Goal: Check status: Check status

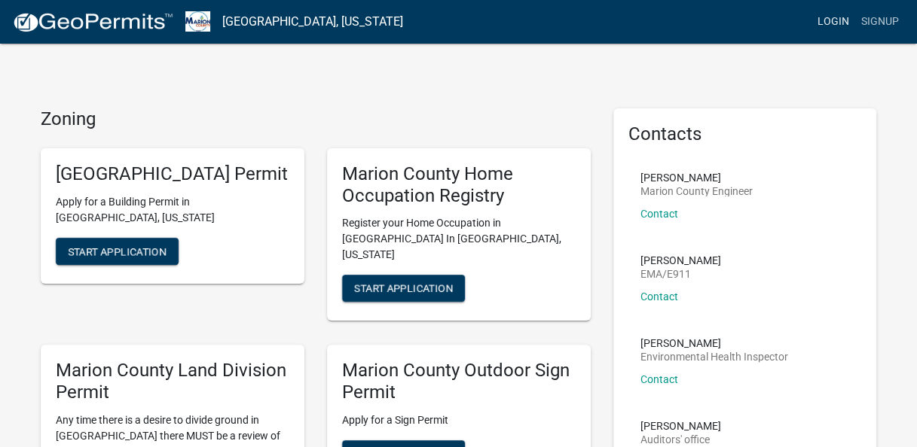
click at [827, 27] on link "Login" at bounding box center [833, 22] width 44 height 29
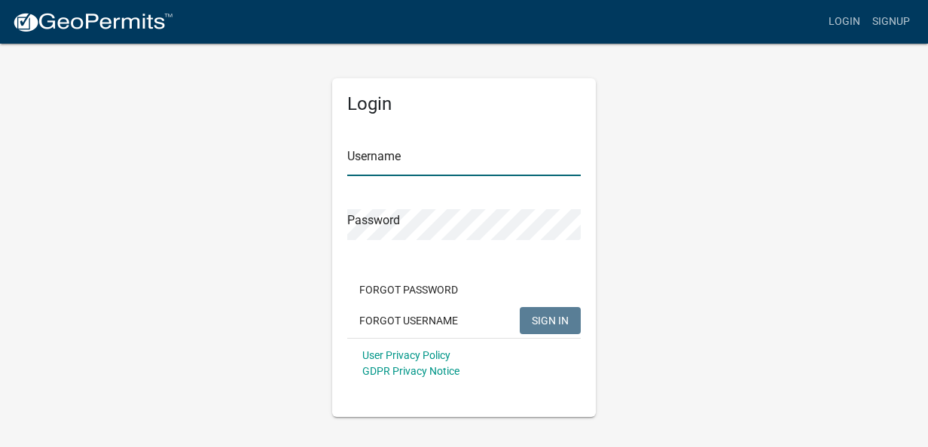
type input "Crystalhumphrey"
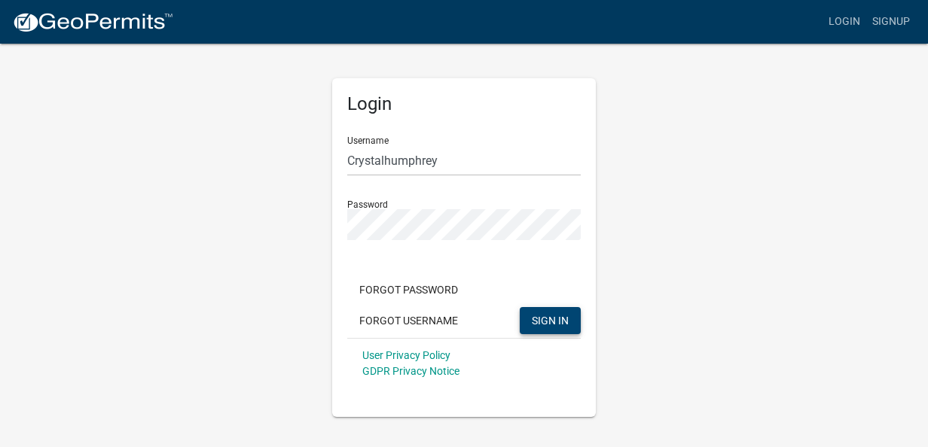
click at [562, 323] on span "SIGN IN" at bounding box center [550, 320] width 37 height 12
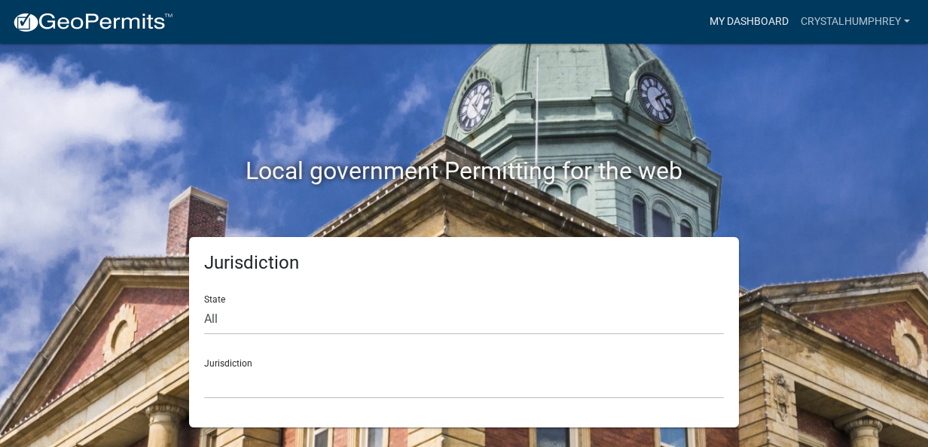
click at [749, 33] on link "My Dashboard" at bounding box center [749, 22] width 91 height 29
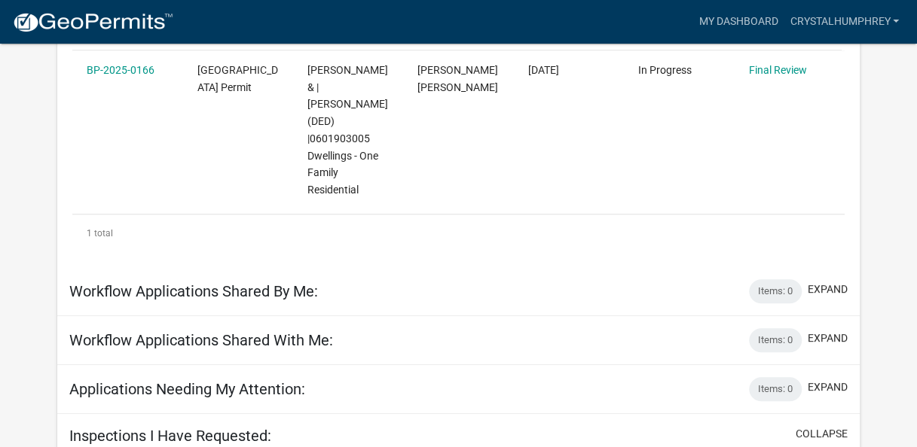
scroll to position [324, 0]
click at [654, 382] on div "Applications Needing My Attention: Items: 0 expand" at bounding box center [458, 389] width 802 height 49
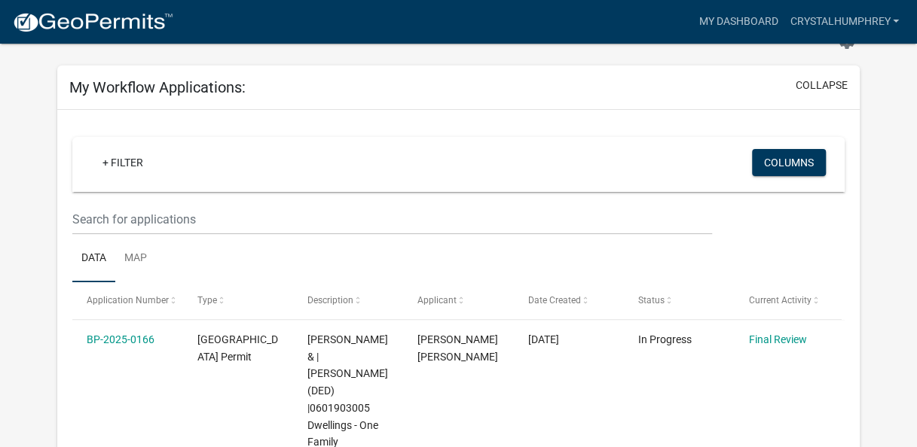
scroll to position [0, 0]
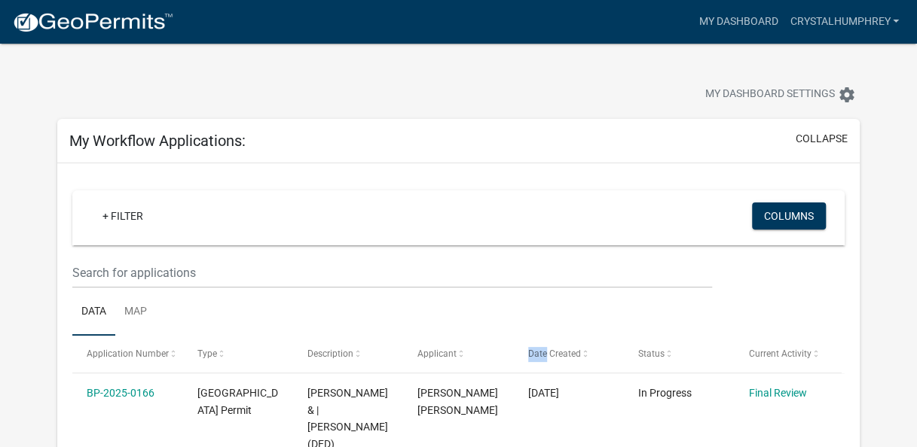
click at [461, 312] on ul "Data Map" at bounding box center [458, 312] width 772 height 47
click at [886, 29] on link "Crystalhumphrey" at bounding box center [843, 22] width 121 height 29
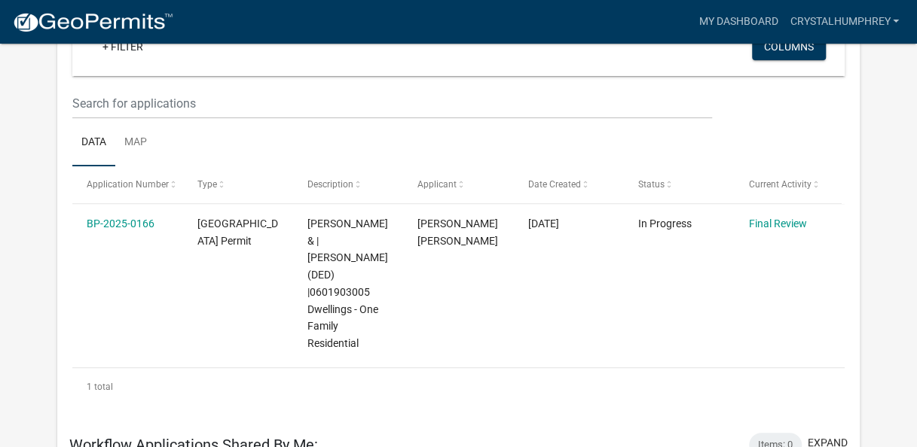
scroll to position [175, 0]
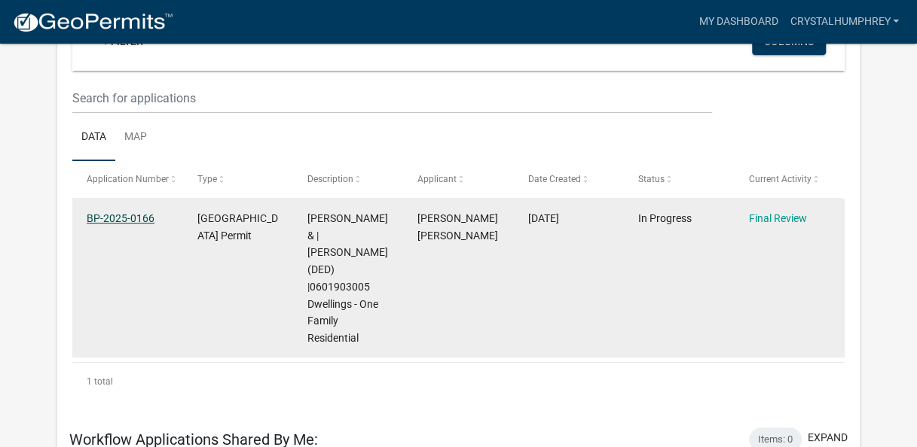
click at [116, 220] on link "BP-2025-0166" at bounding box center [121, 218] width 68 height 12
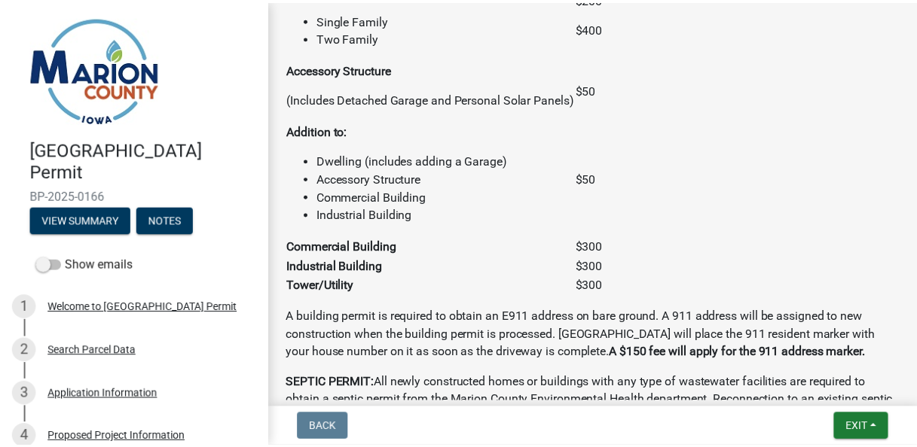
scroll to position [1523, 0]
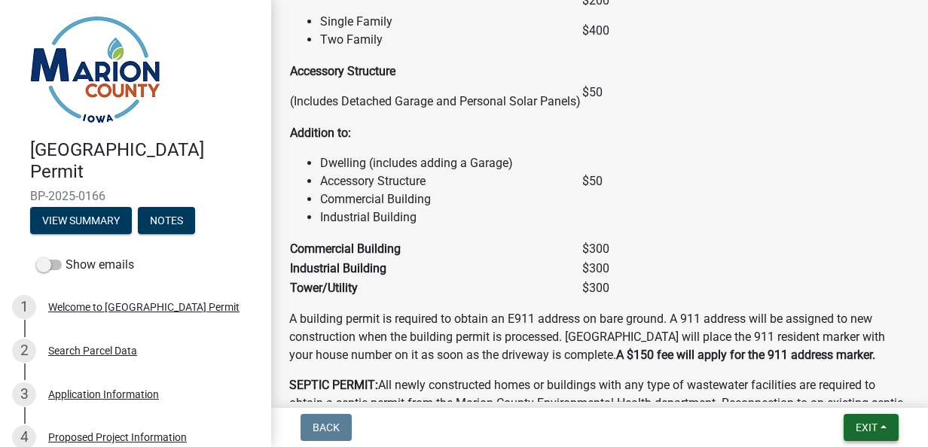
click at [859, 417] on button "Exit" at bounding box center [871, 427] width 55 height 27
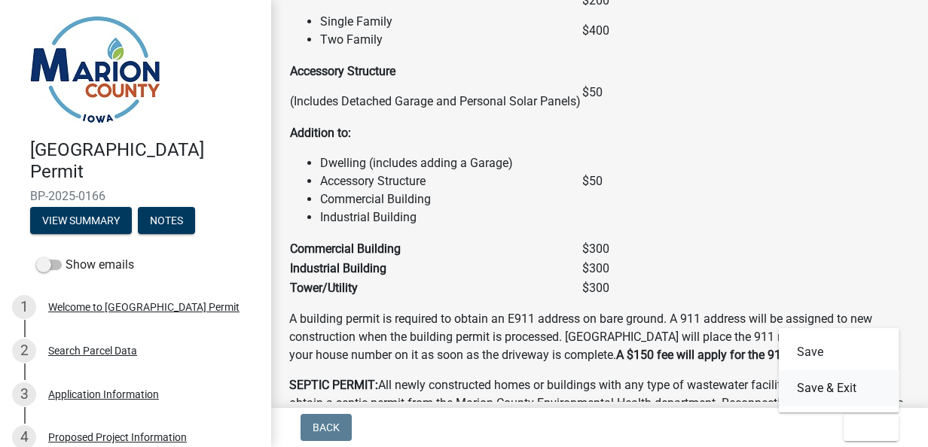
click at [842, 389] on button "Save & Exit" at bounding box center [839, 389] width 121 height 36
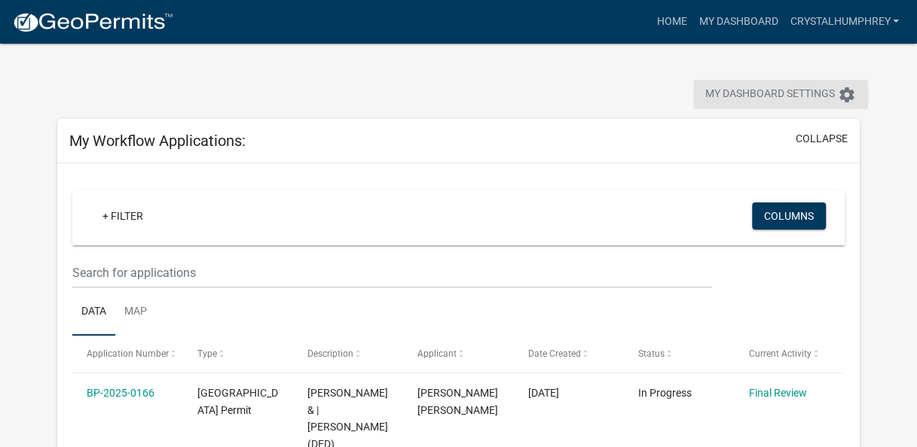
click at [853, 93] on icon "settings" at bounding box center [847, 95] width 18 height 18
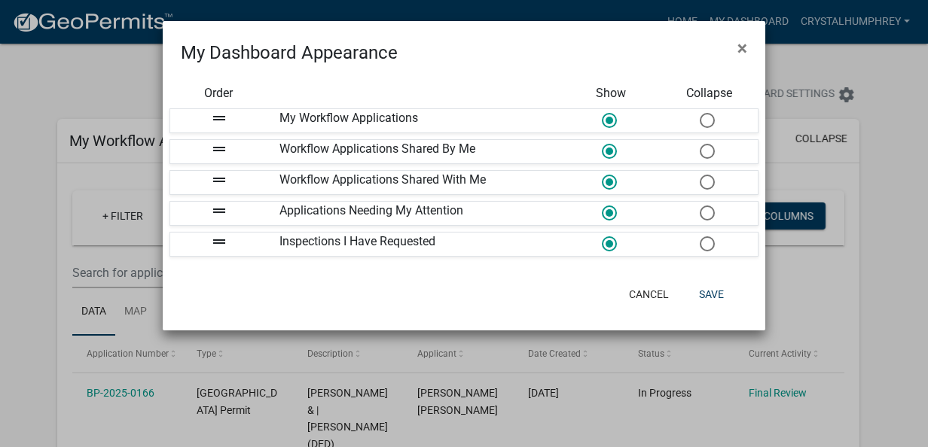
click at [846, 321] on ngb-modal-window "My Dashboard Appearance × Order Show Collapse drag_handle My Workflow Applicati…" at bounding box center [464, 223] width 928 height 447
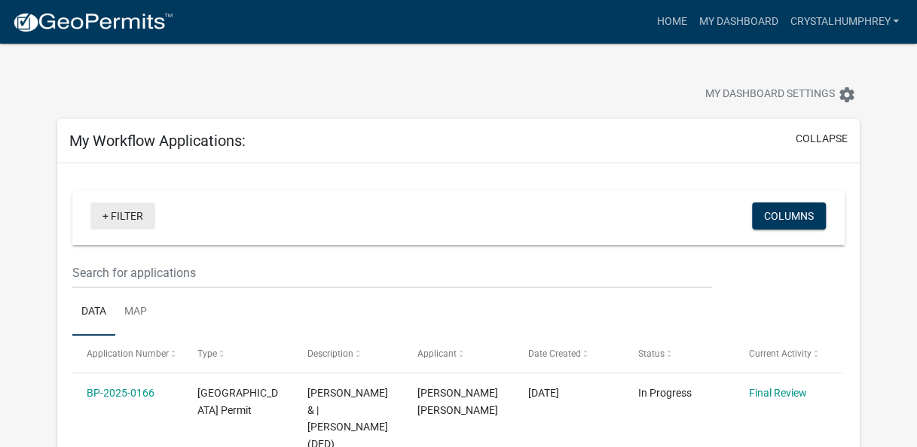
click at [130, 212] on link "+ Filter" at bounding box center [122, 216] width 65 height 27
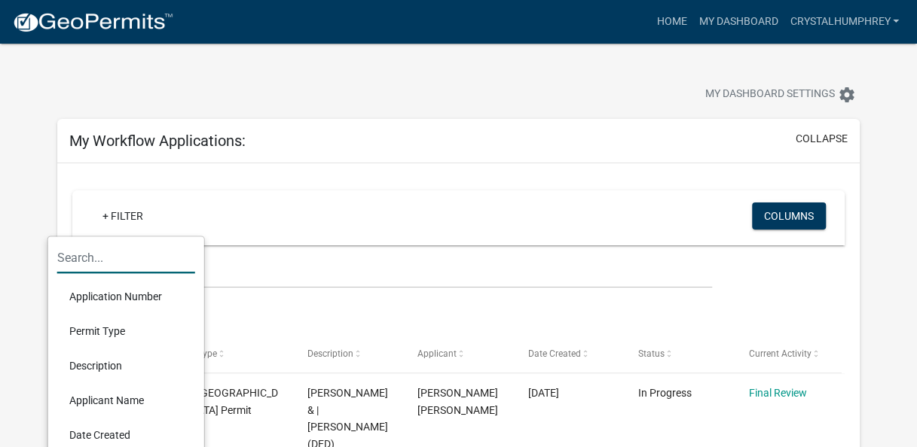
click at [140, 243] on input "text" at bounding box center [126, 258] width 138 height 31
click at [878, 182] on app-user-applications "more_horiz Home My Dashboard Crystalhumphrey Account Logout My Dashboard Settin…" at bounding box center [458, 415] width 917 height 743
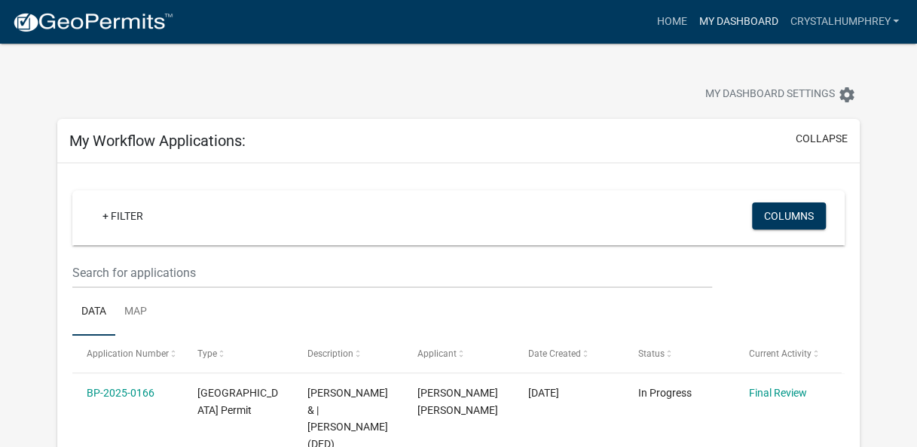
click at [737, 19] on link "My Dashboard" at bounding box center [737, 22] width 91 height 29
click at [858, 30] on link "Crystalhumphrey" at bounding box center [843, 22] width 121 height 29
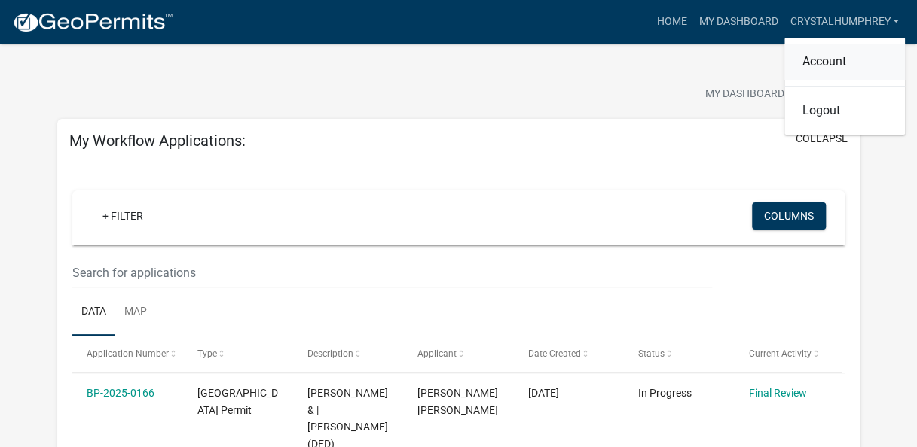
click at [862, 66] on link "Account" at bounding box center [844, 62] width 121 height 36
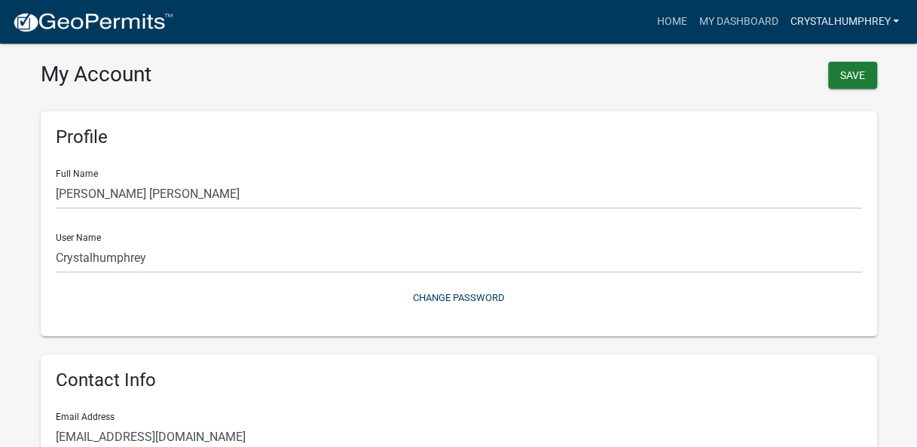
click at [870, 29] on link "Crystalhumphrey" at bounding box center [843, 22] width 121 height 29
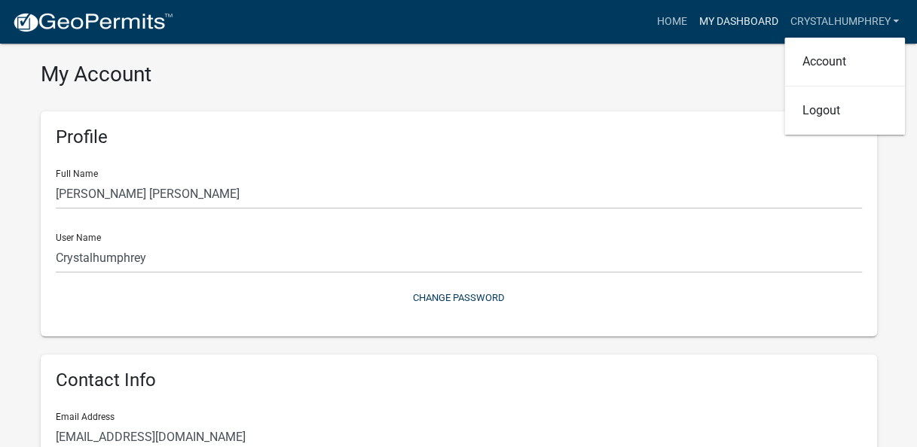
click at [759, 28] on link "My Dashboard" at bounding box center [737, 22] width 91 height 29
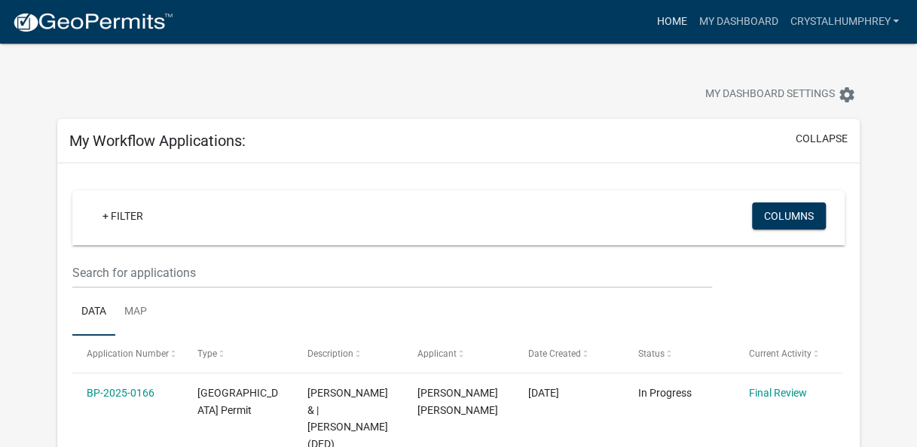
click at [670, 27] on link "Home" at bounding box center [671, 22] width 42 height 29
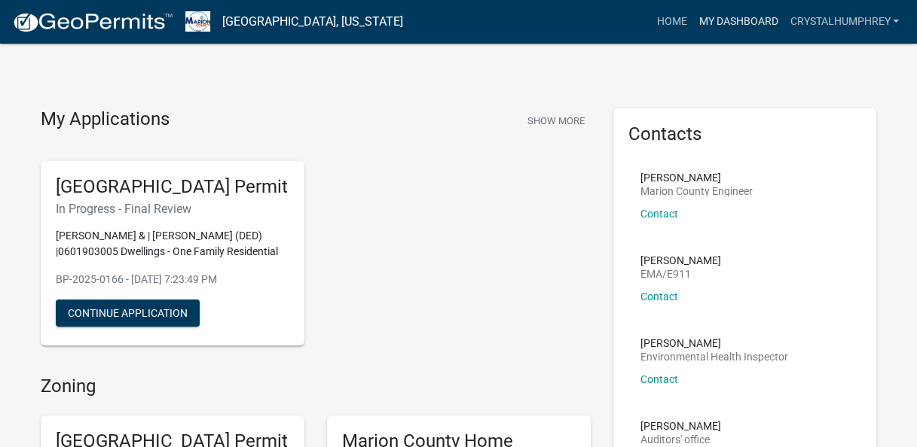
click at [757, 33] on link "My Dashboard" at bounding box center [737, 22] width 91 height 29
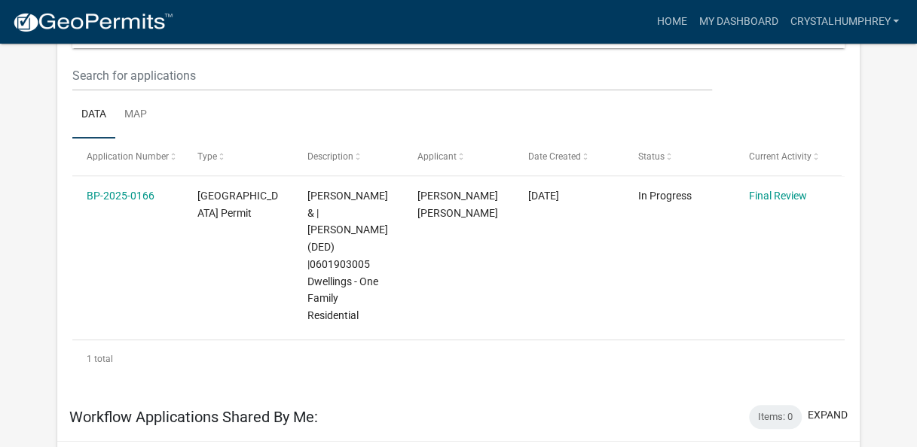
scroll to position [171, 0]
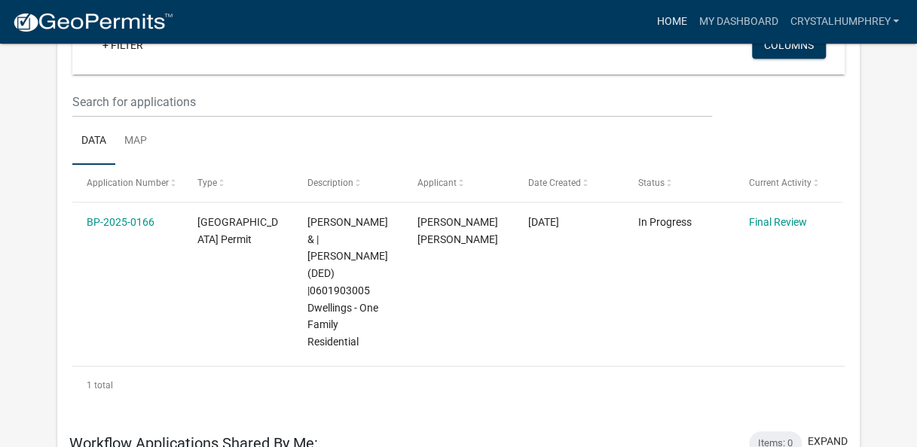
click at [677, 20] on link "Home" at bounding box center [671, 22] width 42 height 29
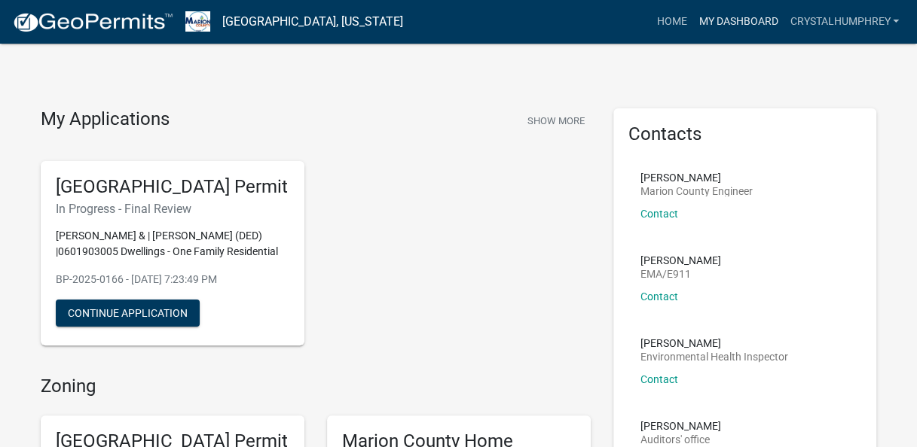
click at [737, 22] on link "My Dashboard" at bounding box center [737, 22] width 91 height 29
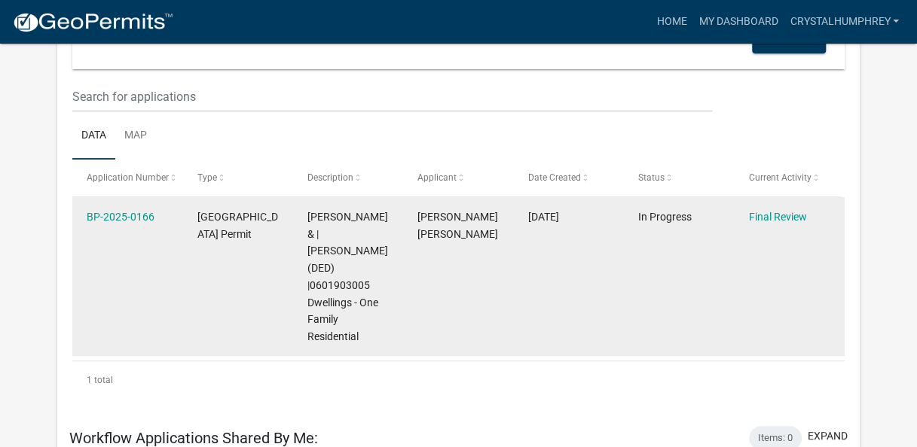
scroll to position [178, 0]
click at [579, 274] on datatable-body-cell "[DATE]" at bounding box center [569, 275] width 110 height 159
click at [805, 274] on datatable-body-cell "Final Review" at bounding box center [789, 275] width 110 height 159
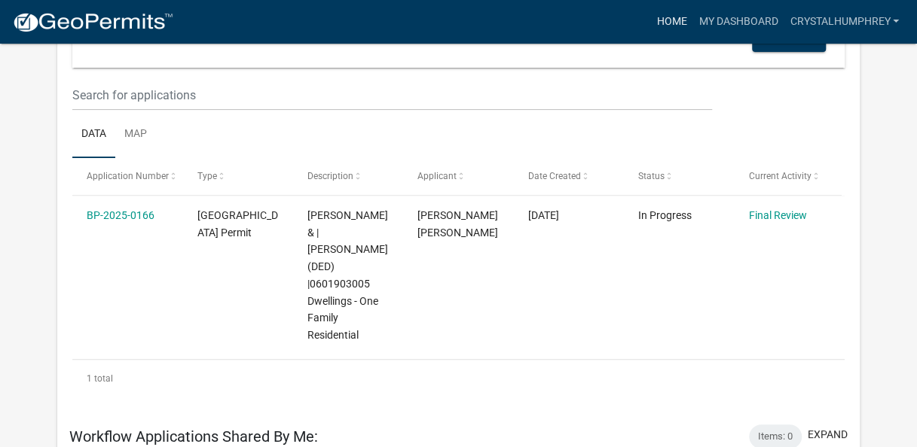
click at [677, 35] on link "Home" at bounding box center [671, 22] width 42 height 29
